Goal: Task Accomplishment & Management: Use online tool/utility

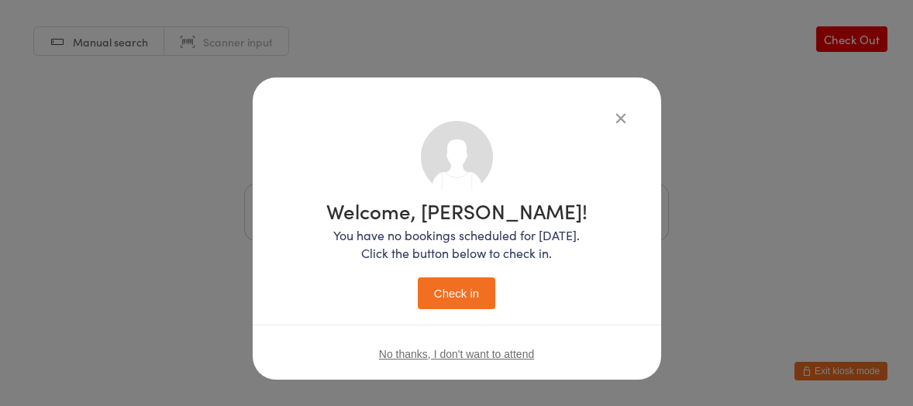
drag, startPoint x: 0, startPoint y: 0, endPoint x: 452, endPoint y: 294, distance: 539.8
click at [452, 294] on button "Check in" at bounding box center [456, 293] width 77 height 32
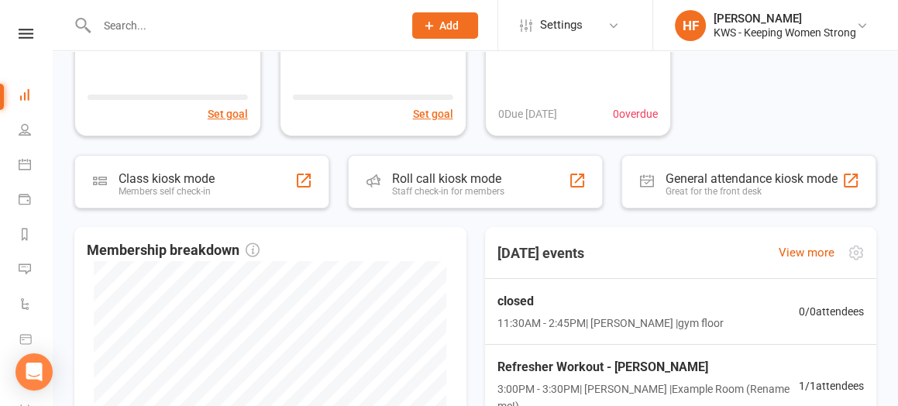
scroll to position [291, 0]
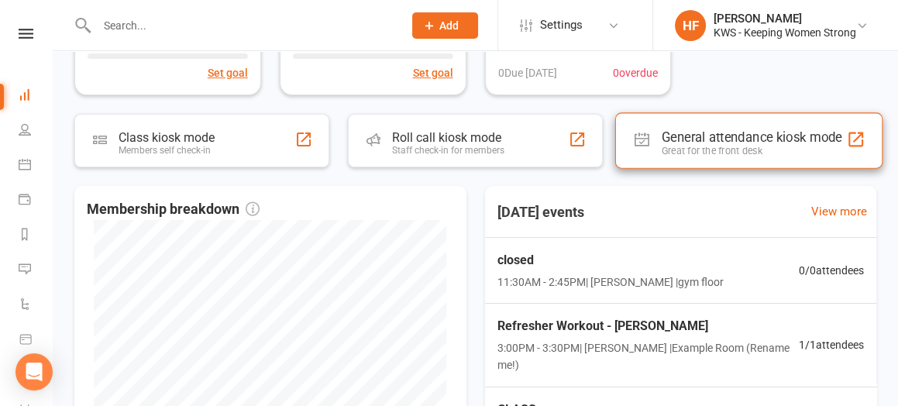
click at [734, 136] on div "General attendance kiosk mode" at bounding box center [752, 136] width 181 height 15
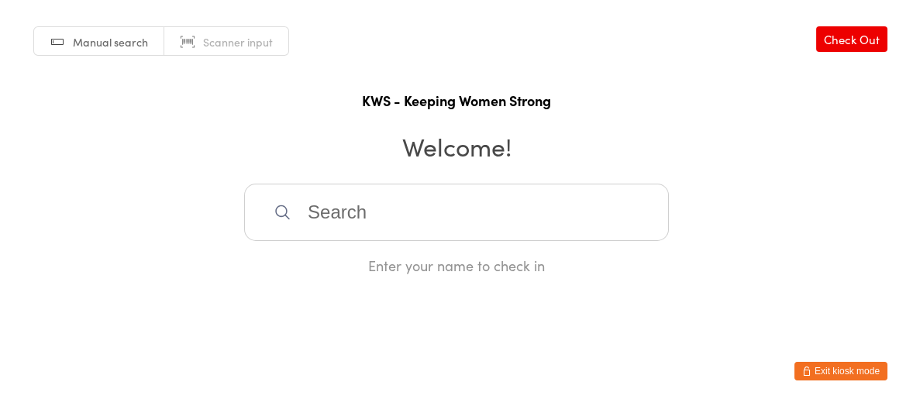
click at [333, 217] on input "search" at bounding box center [456, 212] width 425 height 57
